Goal: Complete application form

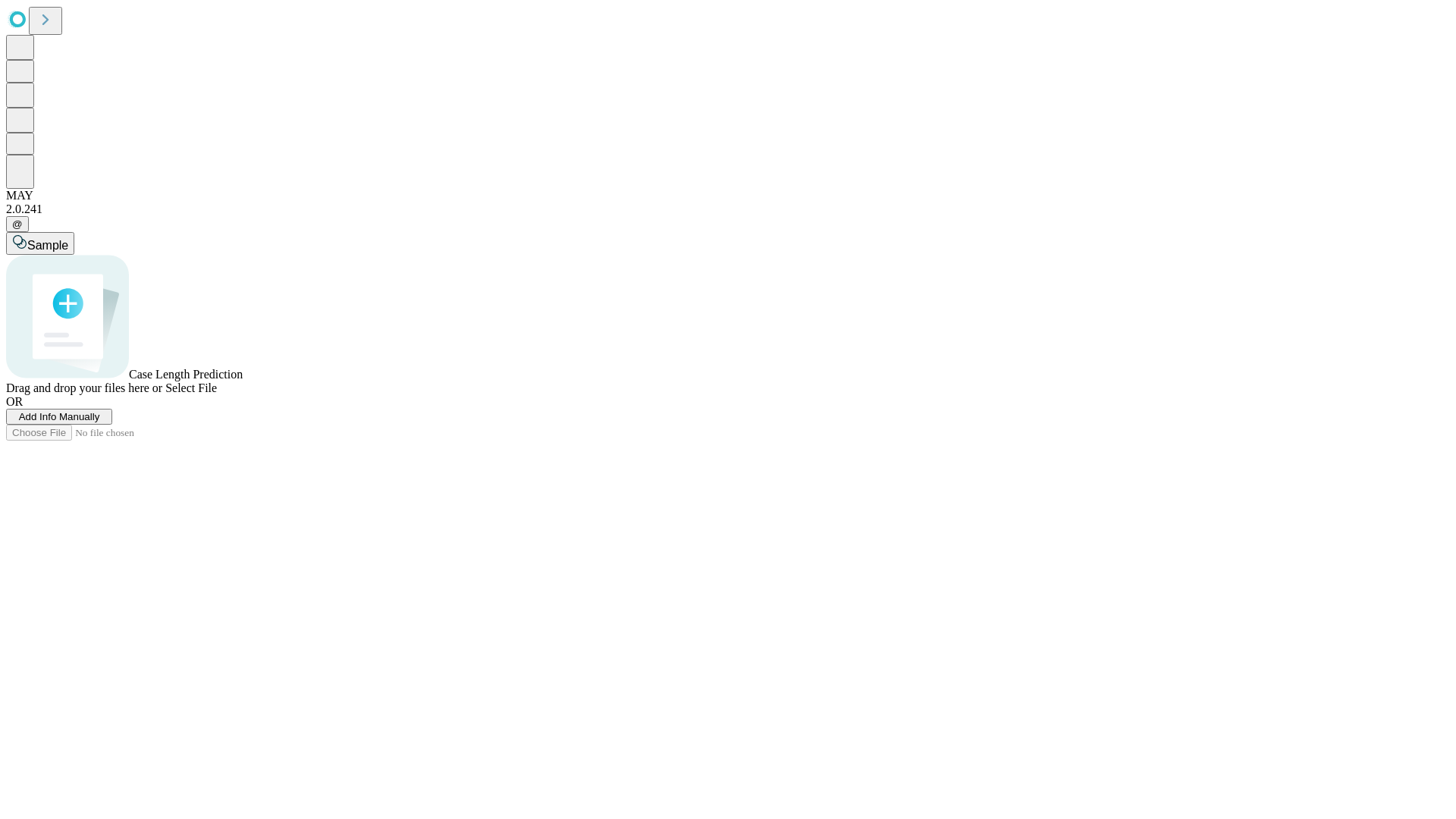
click at [100, 422] on span "Add Info Manually" at bounding box center [60, 416] width 81 height 12
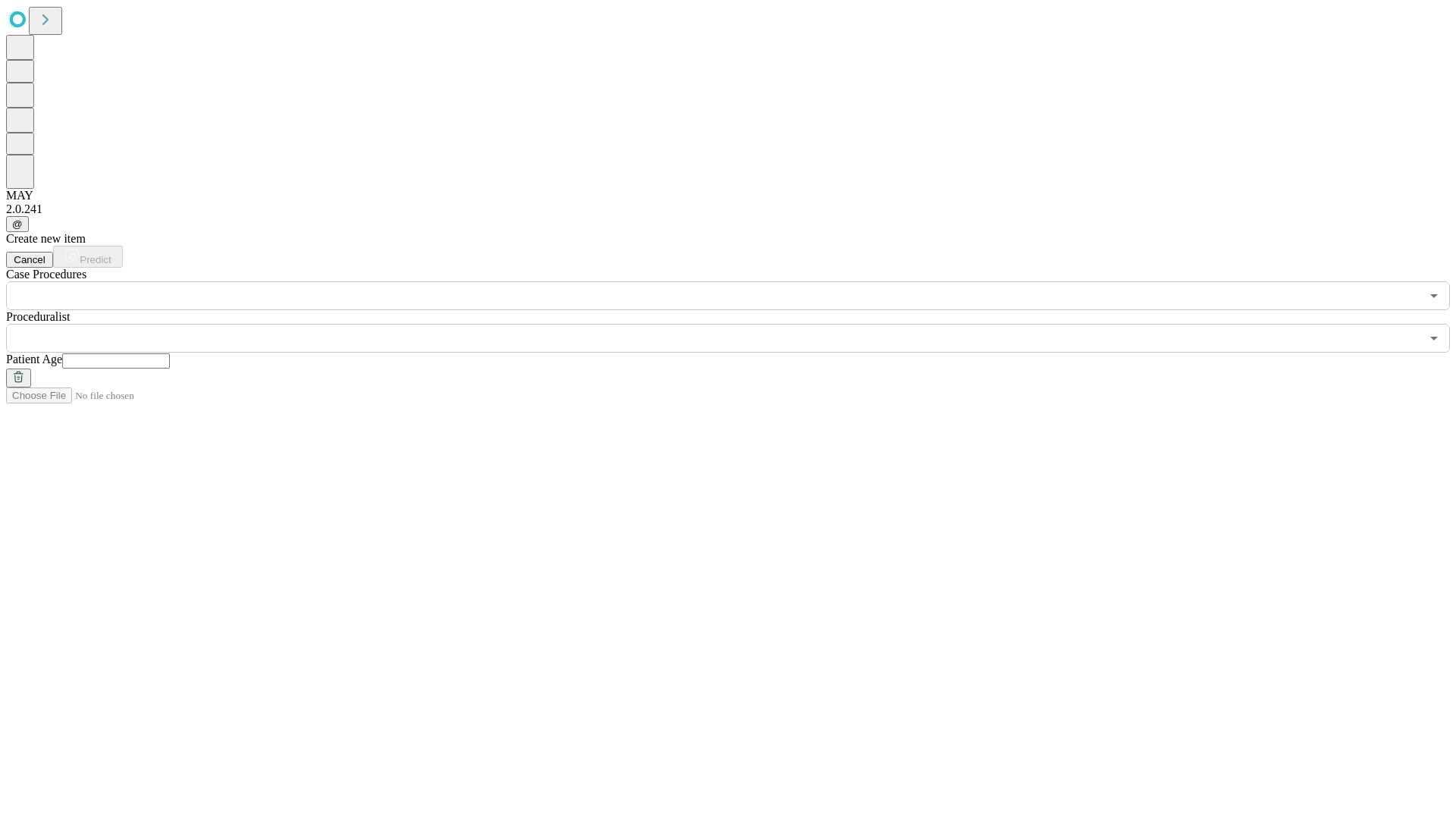
click at [170, 354] on input "text" at bounding box center [116, 361] width 108 height 15
type input "**"
click at [739, 324] on input "text" at bounding box center [713, 338] width 1415 height 29
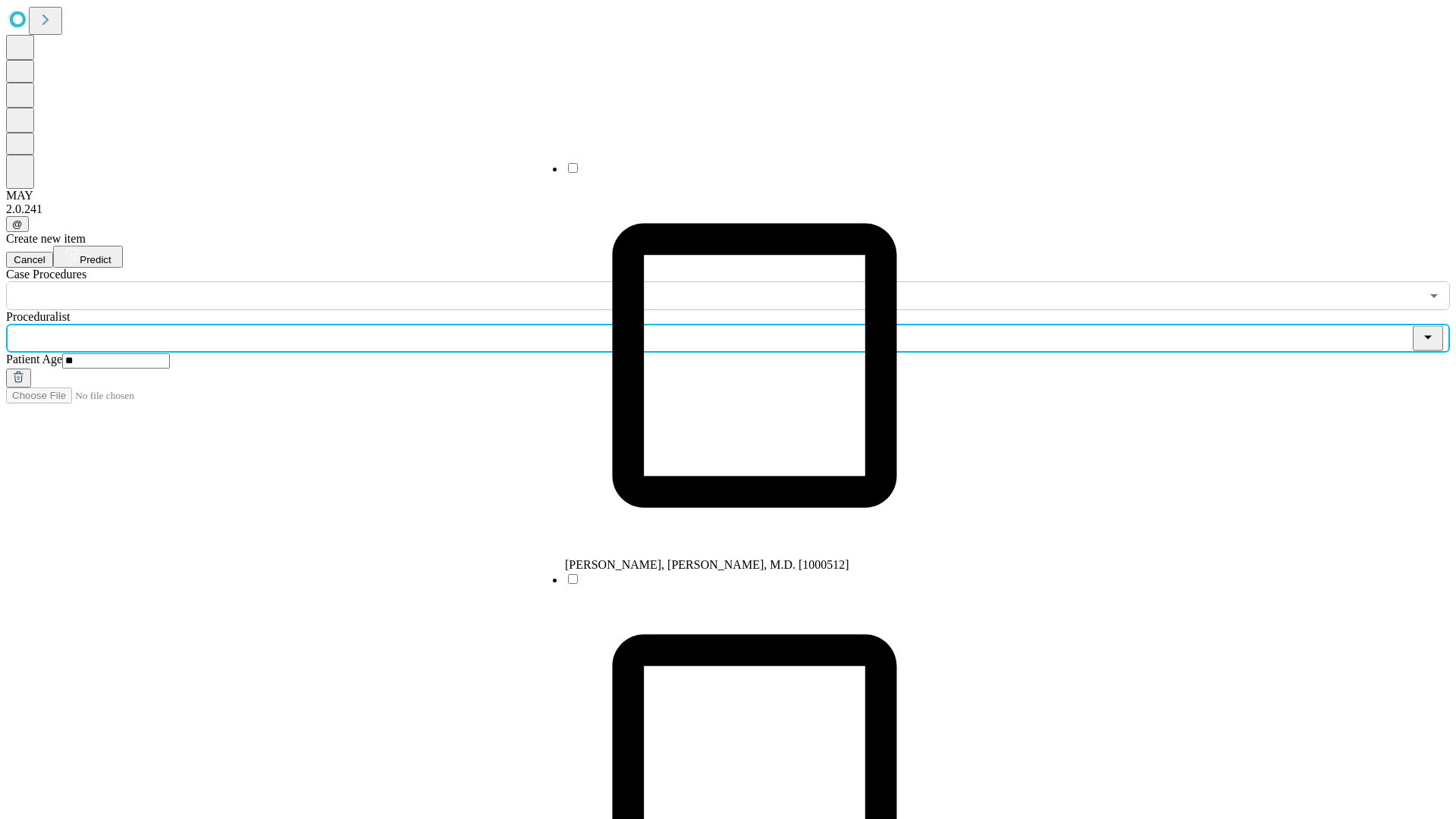
click at [740, 174] on li "[PERSON_NAME], [PERSON_NAME], M.D. [1000512]" at bounding box center [755, 365] width 379 height 410
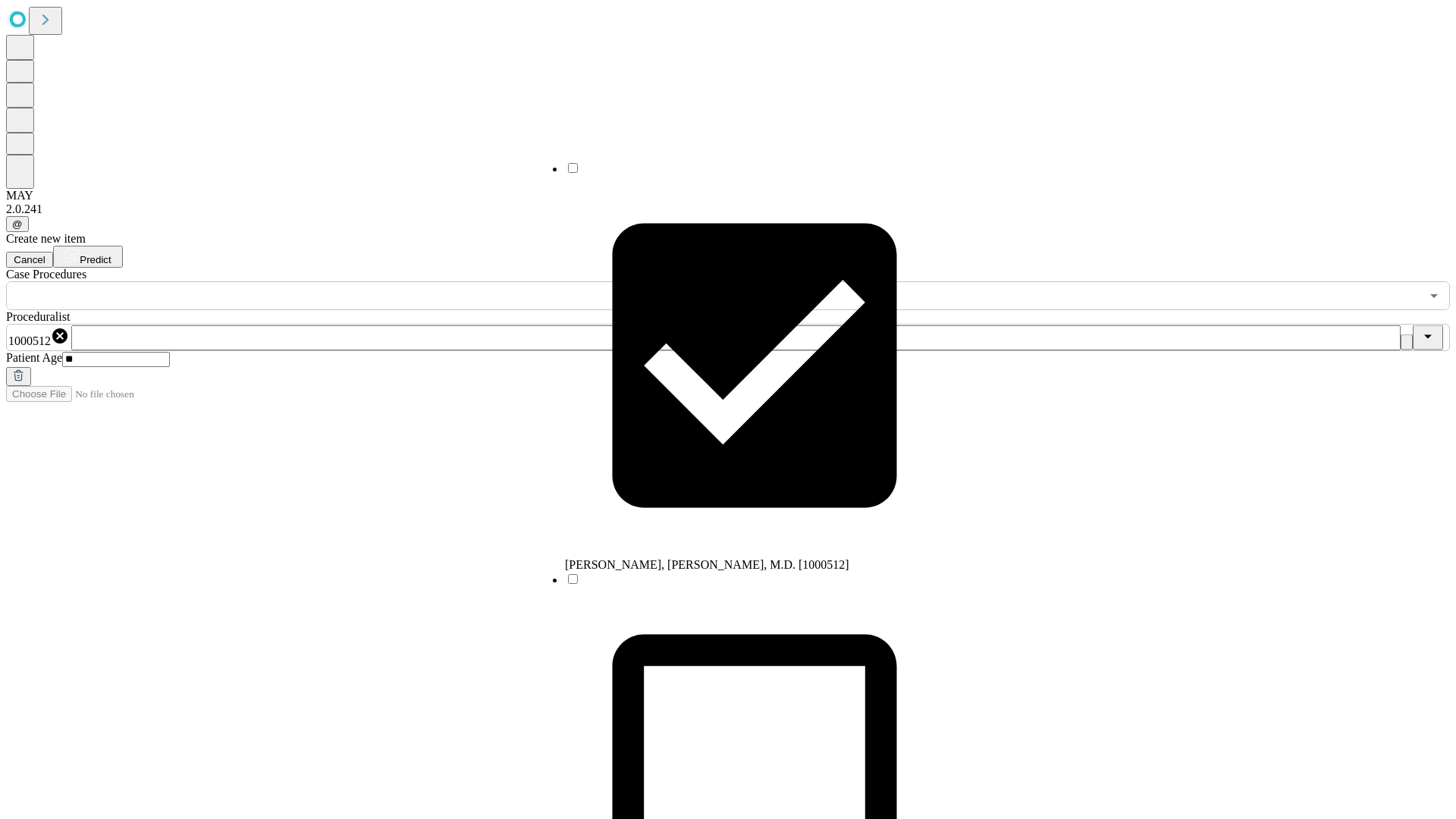
click at [318, 282] on input "text" at bounding box center [713, 296] width 1415 height 29
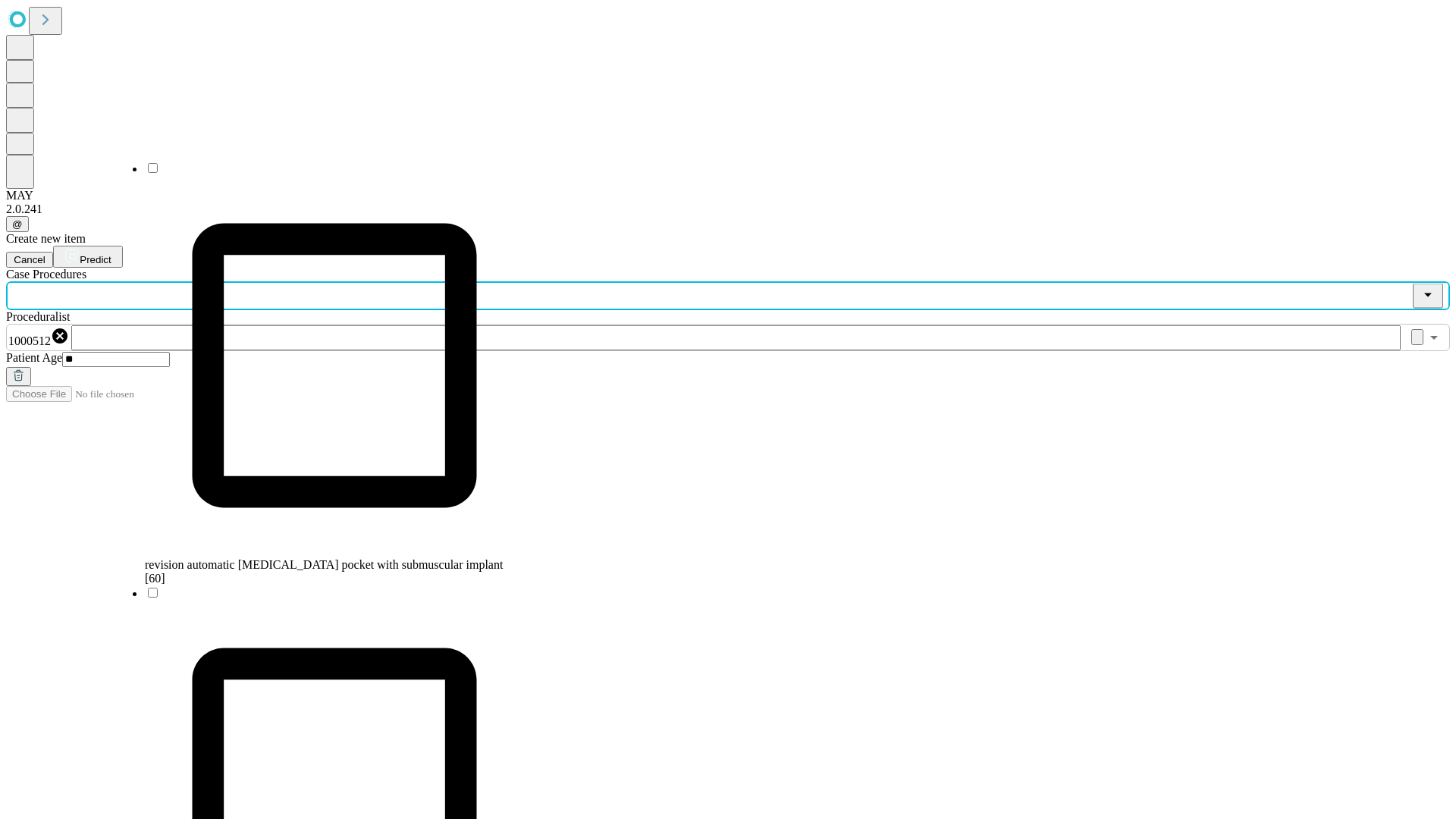
click at [319, 558] on span "revision automatic [MEDICAL_DATA] pocket with submuscular implant [60]" at bounding box center [324, 571] width 358 height 27
